Goal: Obtain resource: Download file/media

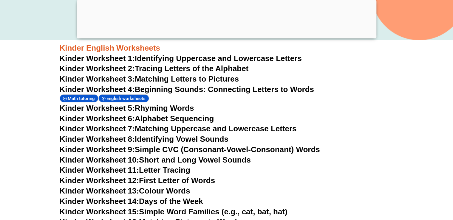
scroll to position [283, 0]
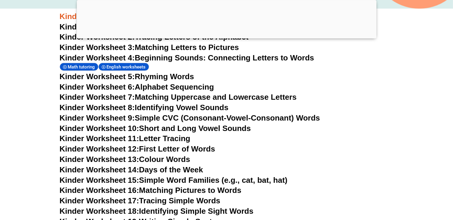
click at [164, 139] on link "Kinder Worksheet 11: Letter Tracing" at bounding box center [125, 138] width 131 height 9
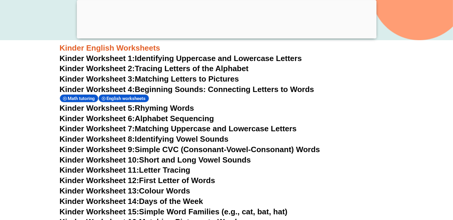
click at [275, 57] on link "Kinder Worksheet 1: Identifying Uppercase and Lowercase Letters" at bounding box center [181, 58] width 242 height 9
click at [163, 130] on link "Kinder Worksheet 7: Matching Uppercase and Lowercase Letters" at bounding box center [178, 128] width 237 height 9
click at [152, 118] on link "Kinder Worksheet 6: Alphabet Sequencing" at bounding box center [137, 118] width 154 height 9
click at [230, 83] on h3 "Kinder Worksheet 3: Matching Letters to Pictures" at bounding box center [227, 79] width 334 height 10
click at [234, 89] on link "Kinder Worksheet 4: Beginning Sounds: Connecting Letters to Words" at bounding box center [187, 89] width 255 height 9
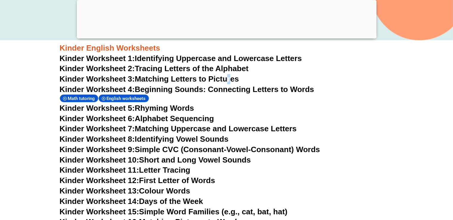
click at [208, 70] on link "Kinder Worksheet 2: Tracing Letters of the Alphabet" at bounding box center [154, 68] width 189 height 9
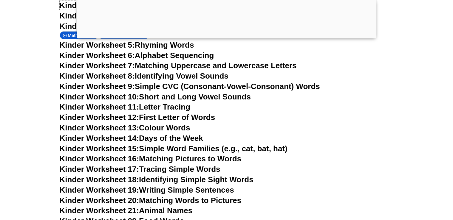
scroll to position [283, 0]
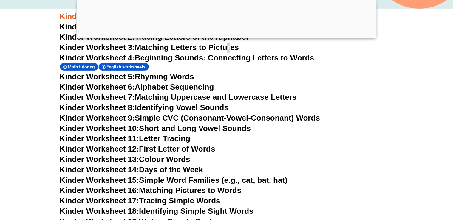
click at [156, 139] on link "Kinder Worksheet 11: Letter Tracing" at bounding box center [125, 138] width 131 height 9
click at [127, 151] on span "Kinder Worksheet 12:" at bounding box center [100, 149] width 80 height 9
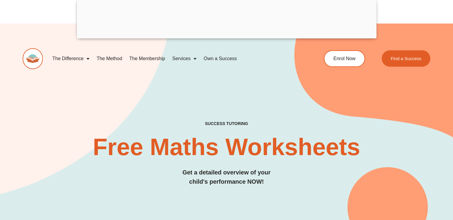
scroll to position [252, 0]
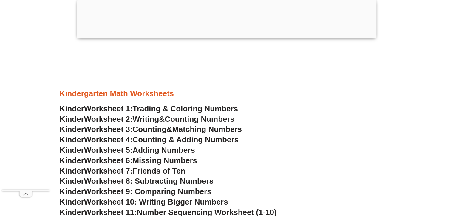
click at [166, 109] on span "Trading & Coloring Numbers" at bounding box center [186, 108] width 106 height 9
